Goal: Find contact information: Find specific fact

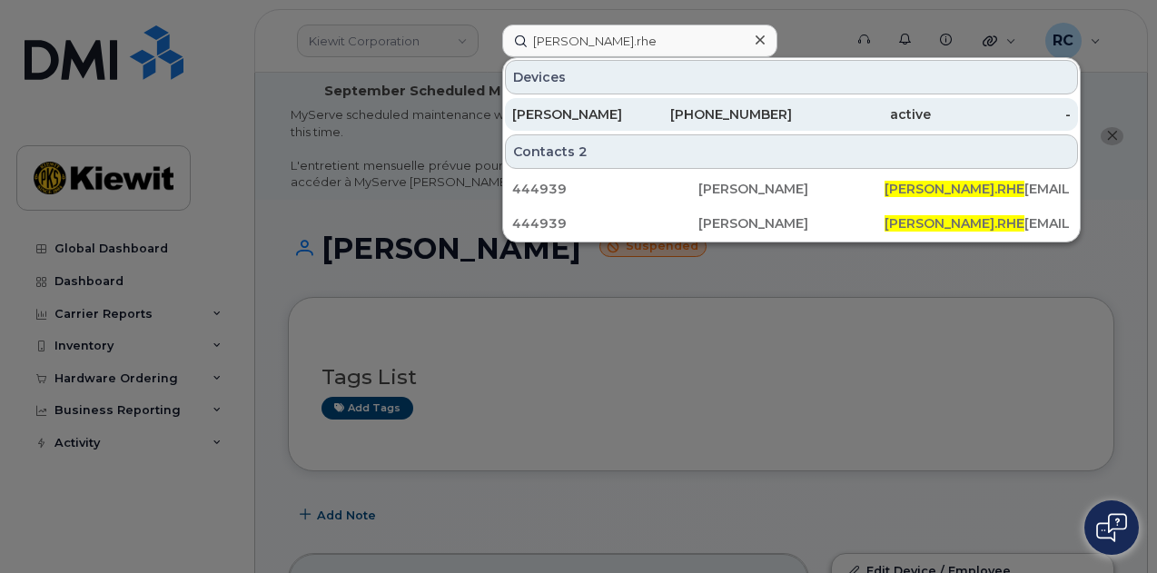
type input "thomas.rhe"
click at [748, 105] on div "907-205-1868" at bounding box center [722, 114] width 140 height 18
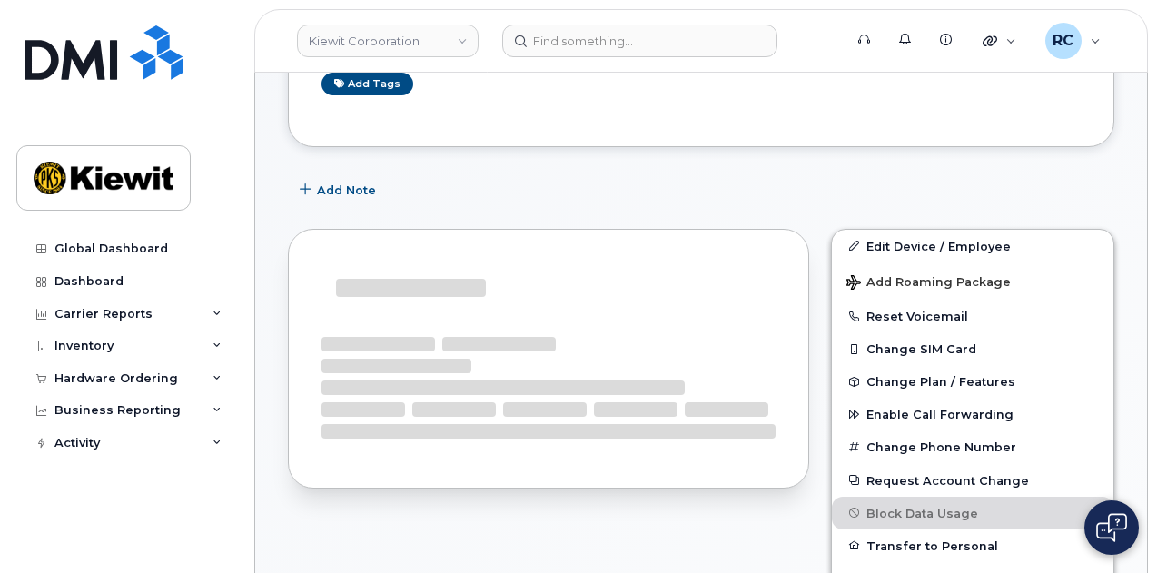
scroll to position [363, 0]
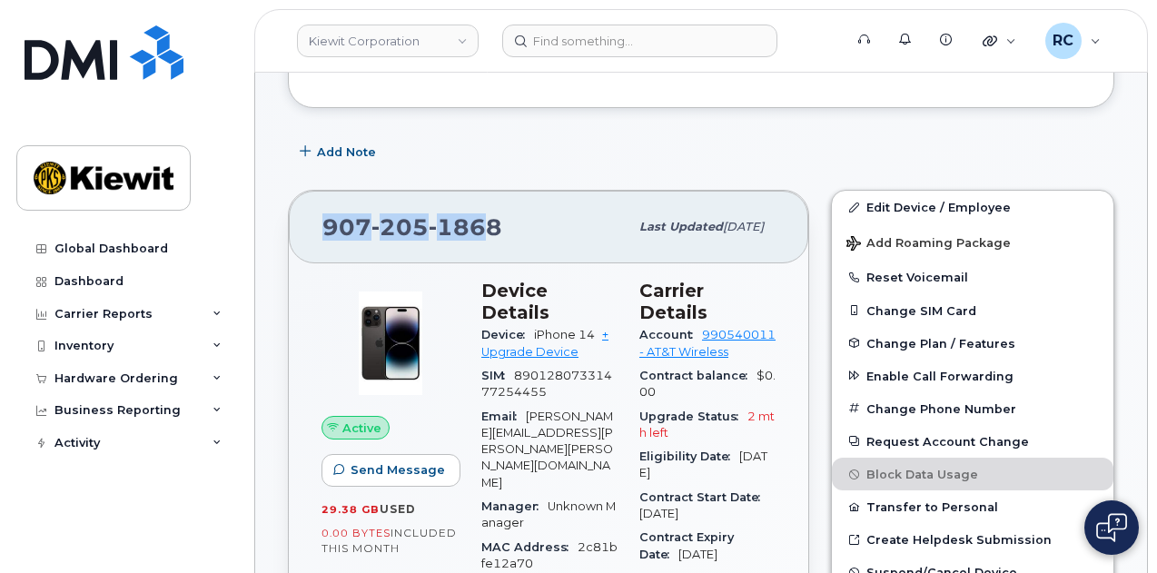
drag, startPoint x: 486, startPoint y: 232, endPoint x: 325, endPoint y: 235, distance: 160.7
click at [325, 235] on span "[PHONE_NUMBER]" at bounding box center [412, 226] width 180 height 27
click at [475, 232] on span "1868" at bounding box center [466, 226] width 74 height 27
drag, startPoint x: 407, startPoint y: 226, endPoint x: 321, endPoint y: 225, distance: 85.4
click at [322, 225] on div "[PHONE_NUMBER]" at bounding box center [475, 227] width 306 height 38
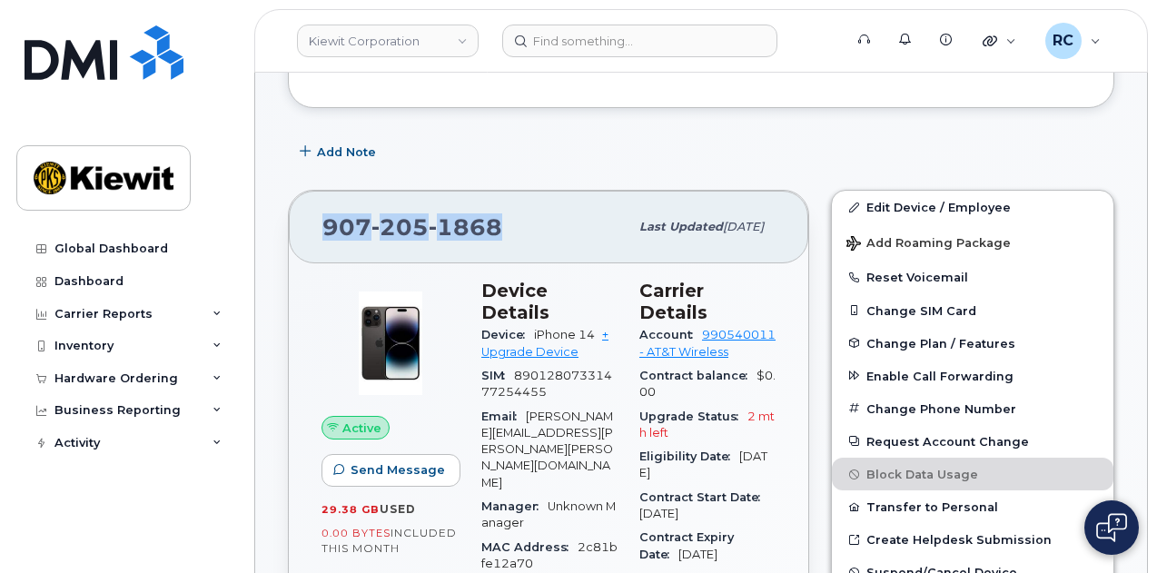
copy span "[PHONE_NUMBER]"
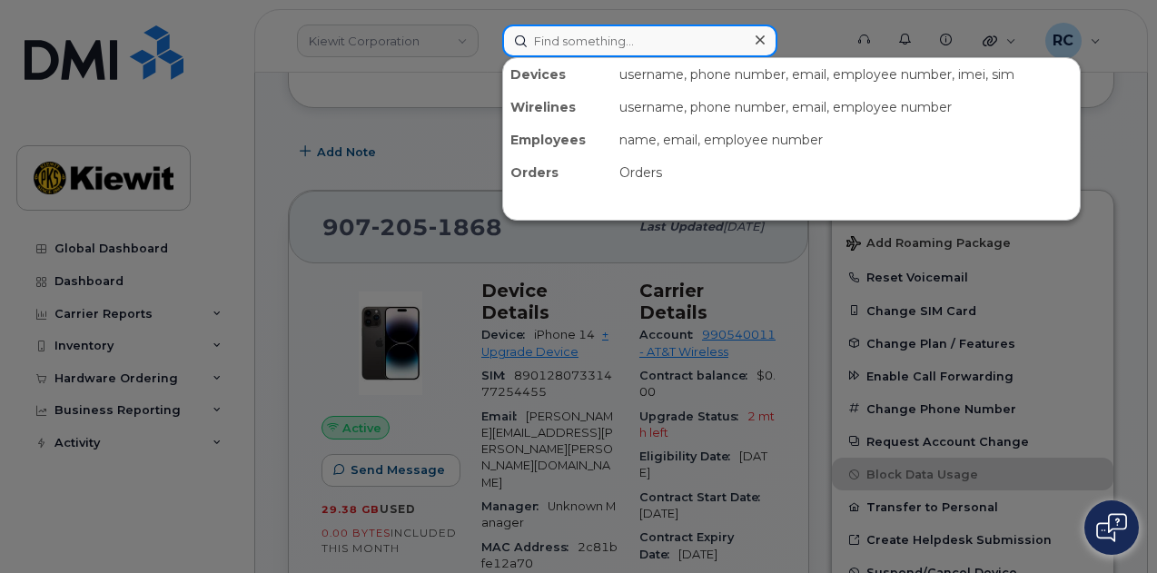
click at [608, 41] on input at bounding box center [639, 41] width 275 height 33
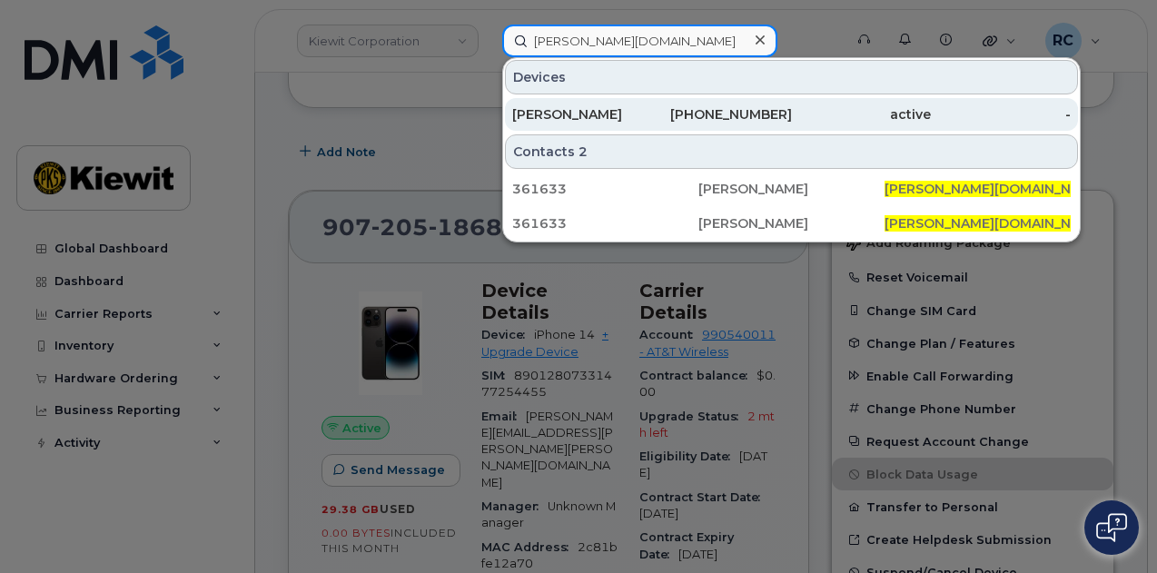
type input "[PERSON_NAME][DOMAIN_NAME]"
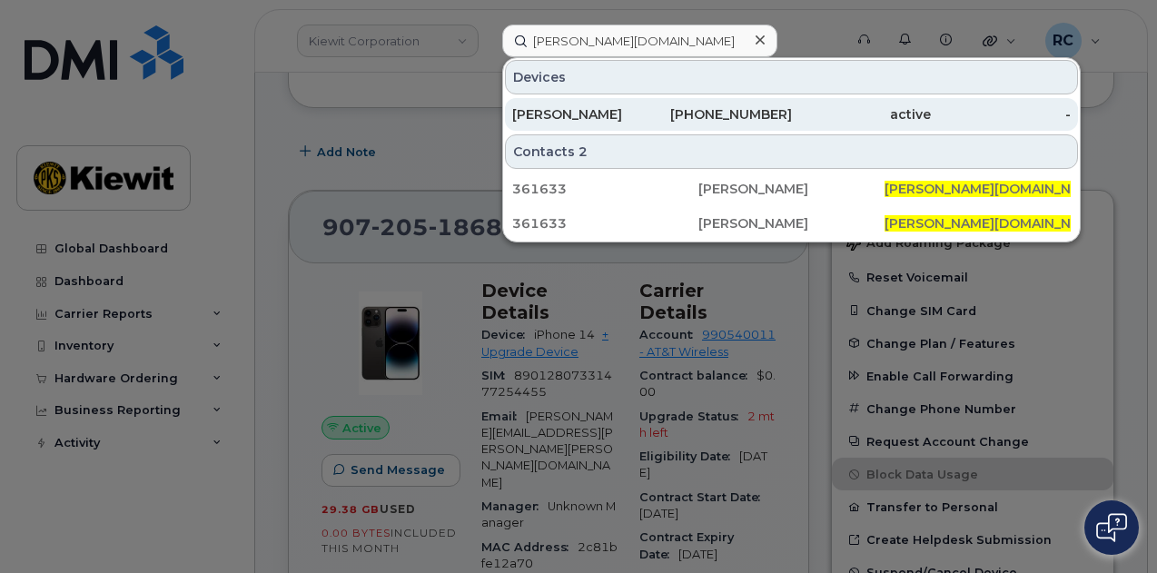
click at [616, 113] on div "[PERSON_NAME]" at bounding box center [582, 114] width 140 height 18
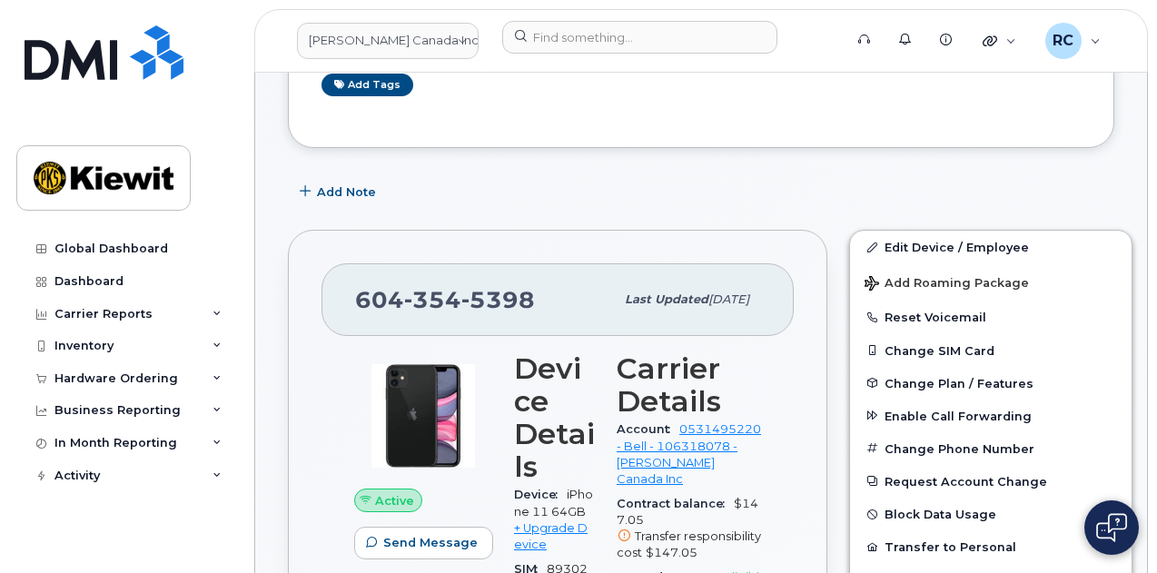
scroll to position [399, 0]
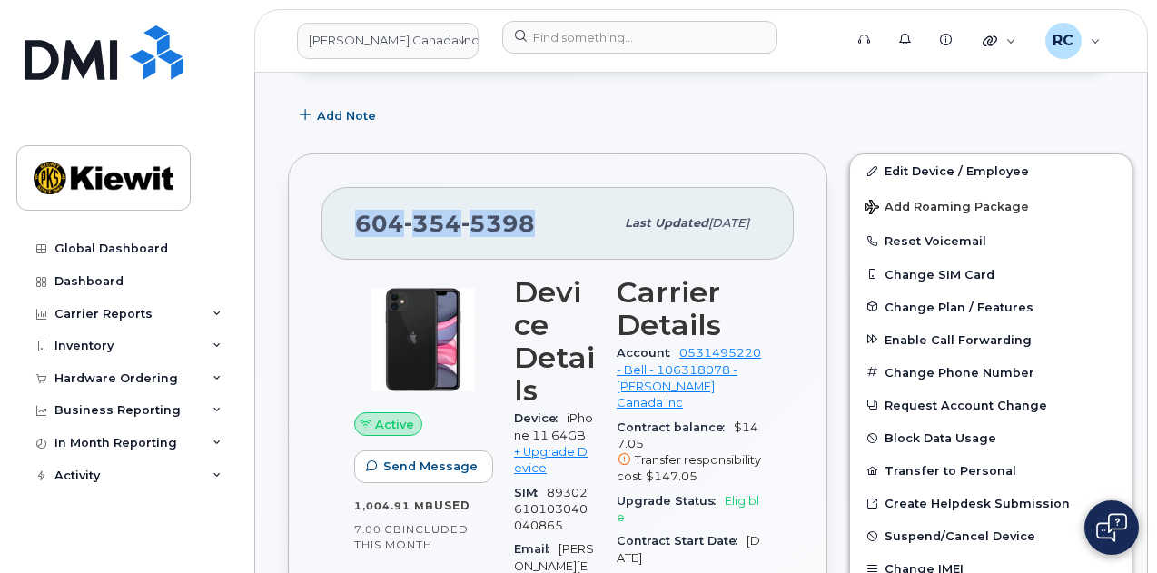
drag, startPoint x: 515, startPoint y: 226, endPoint x: 260, endPoint y: 233, distance: 255.2
copy span "[PHONE_NUMBER]"
drag, startPoint x: 568, startPoint y: 418, endPoint x: 525, endPoint y: 446, distance: 51.9
click at [525, 446] on span "iPhone 11 64GB + Upgrade Device" at bounding box center [553, 443] width 79 height 64
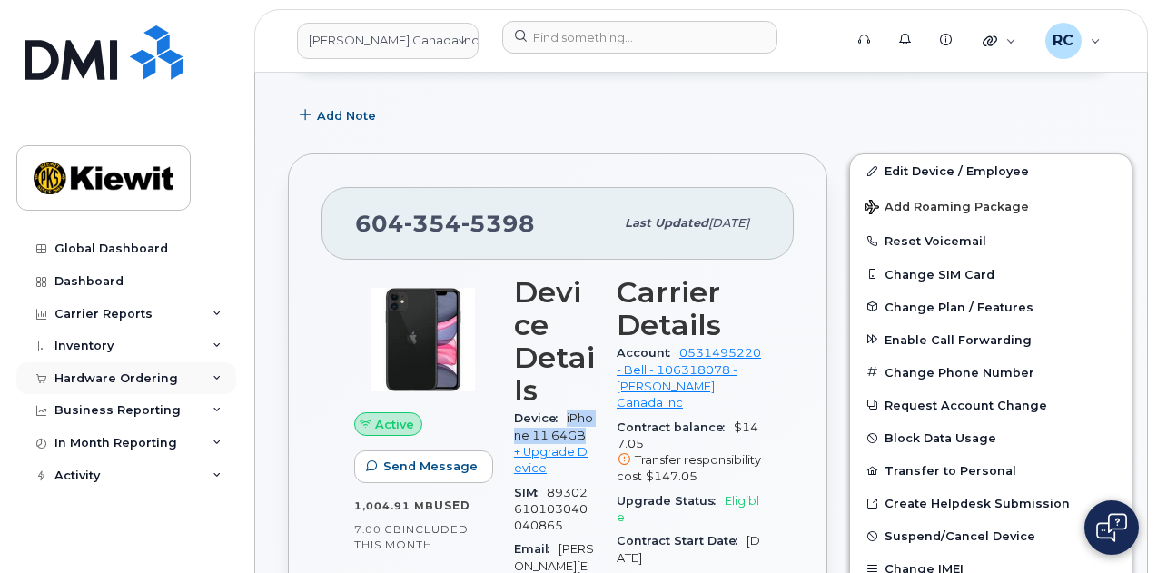
copy span "iPhone 11 64GB"
